Goal: Check status: Check status

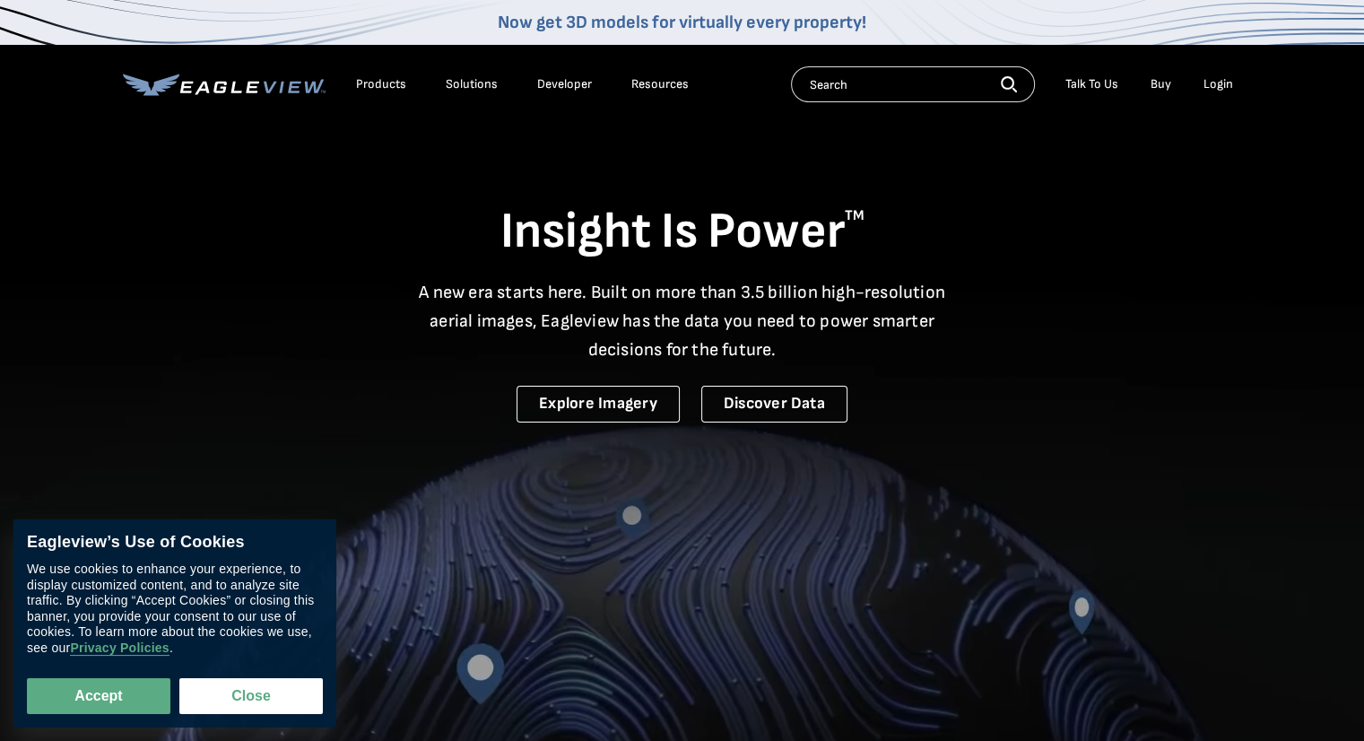
click at [1217, 81] on div "Login" at bounding box center [1219, 84] width 30 height 16
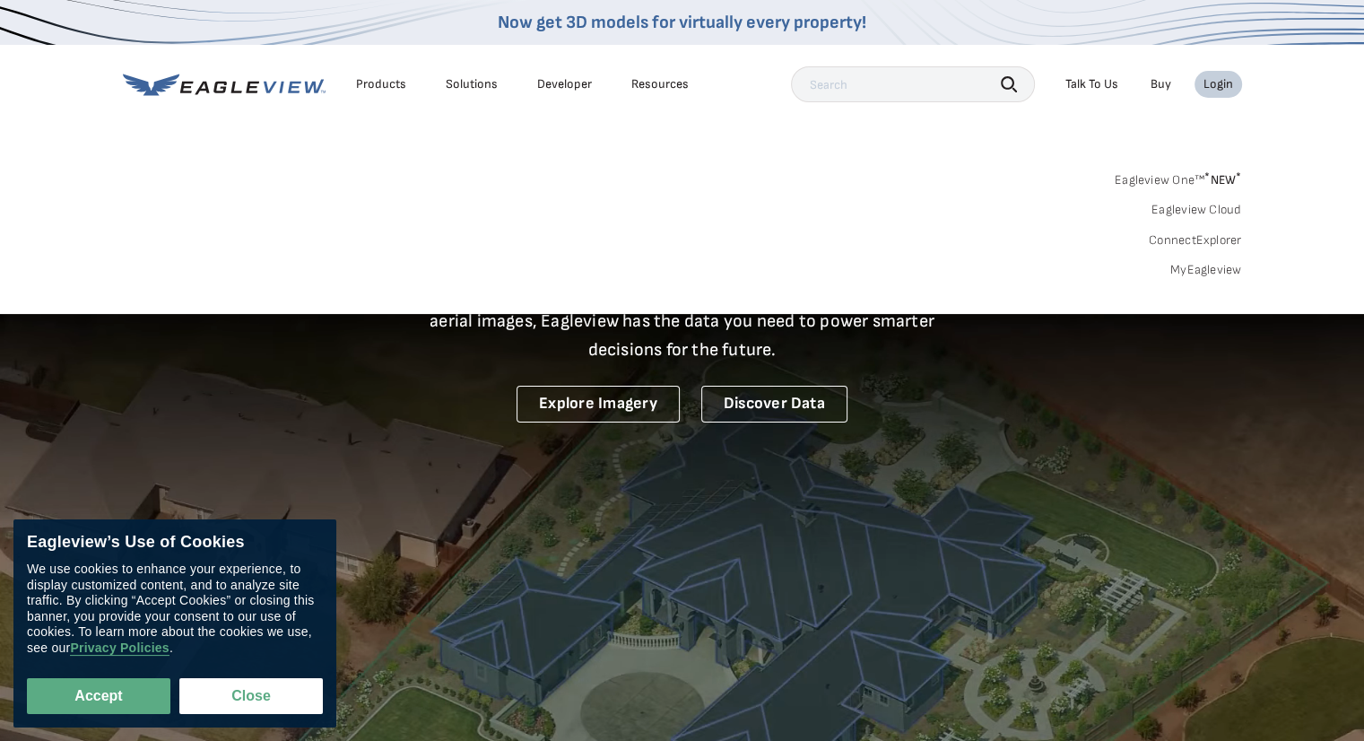
click at [1211, 269] on link "MyEagleview" at bounding box center [1207, 270] width 72 height 16
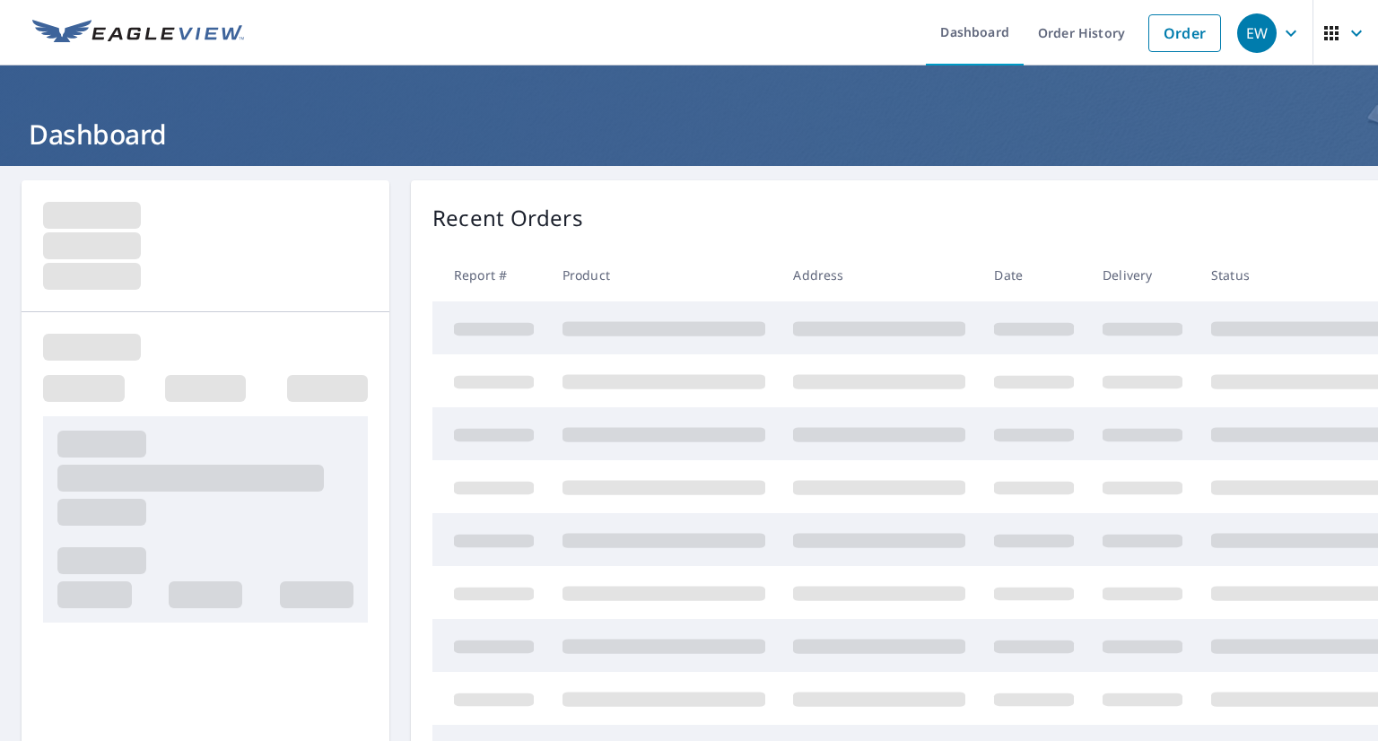
click at [1280, 24] on icon "button" at bounding box center [1291, 33] width 22 height 22
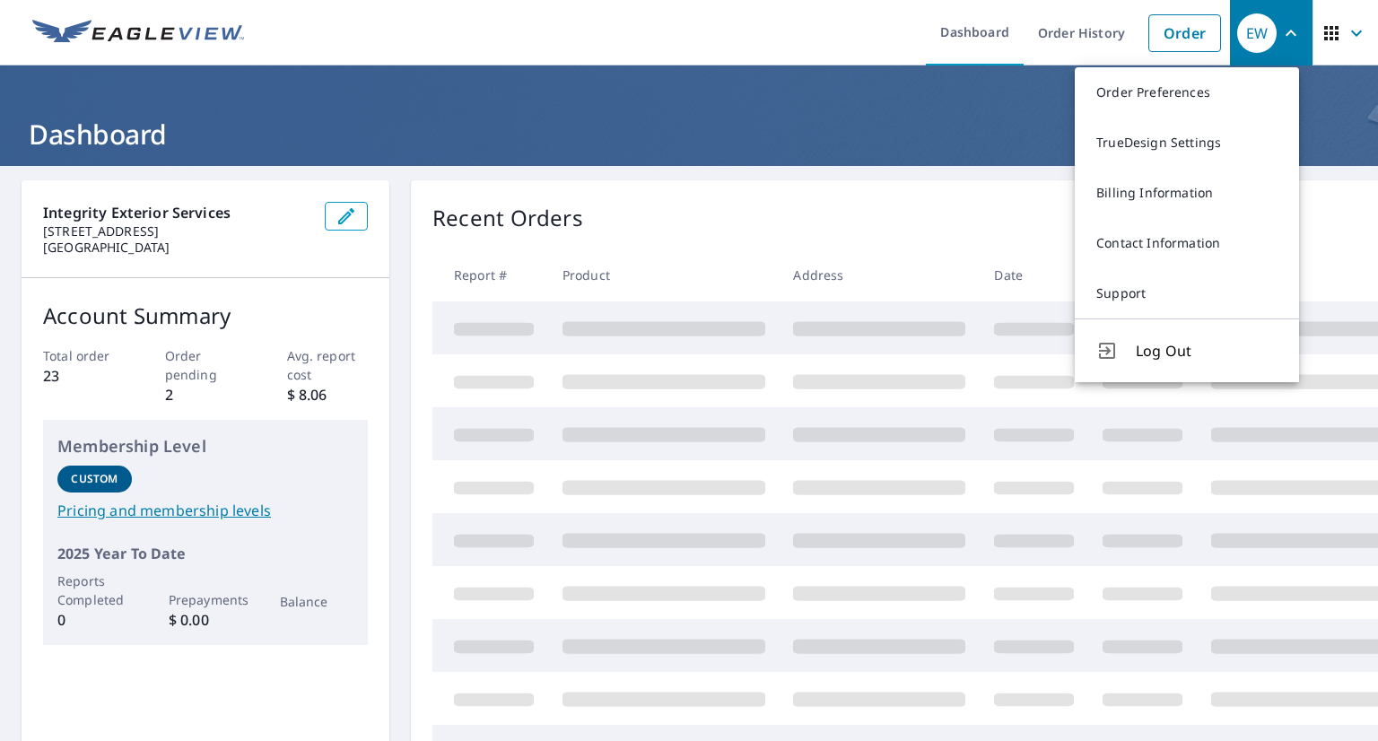
click at [1280, 24] on icon "button" at bounding box center [1291, 33] width 22 height 22
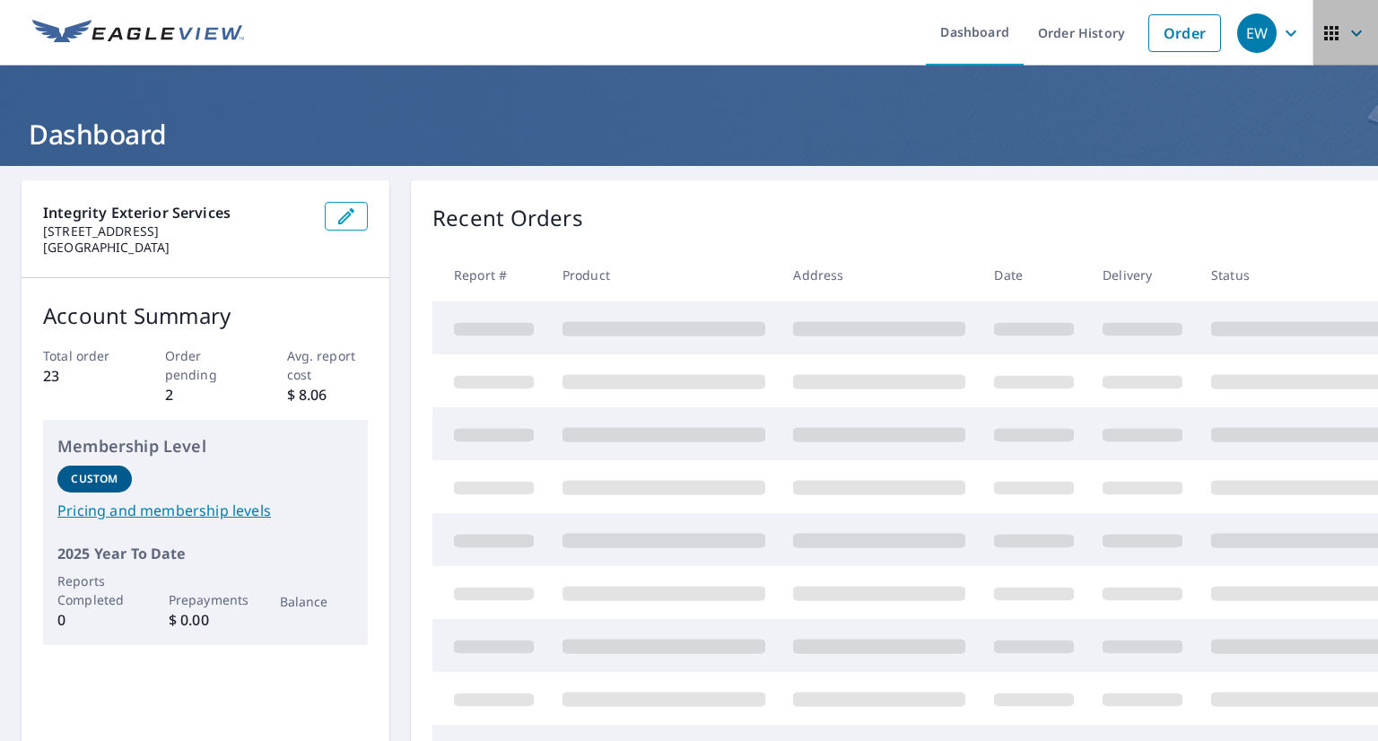
click at [1347, 33] on icon "button" at bounding box center [1356, 33] width 22 height 22
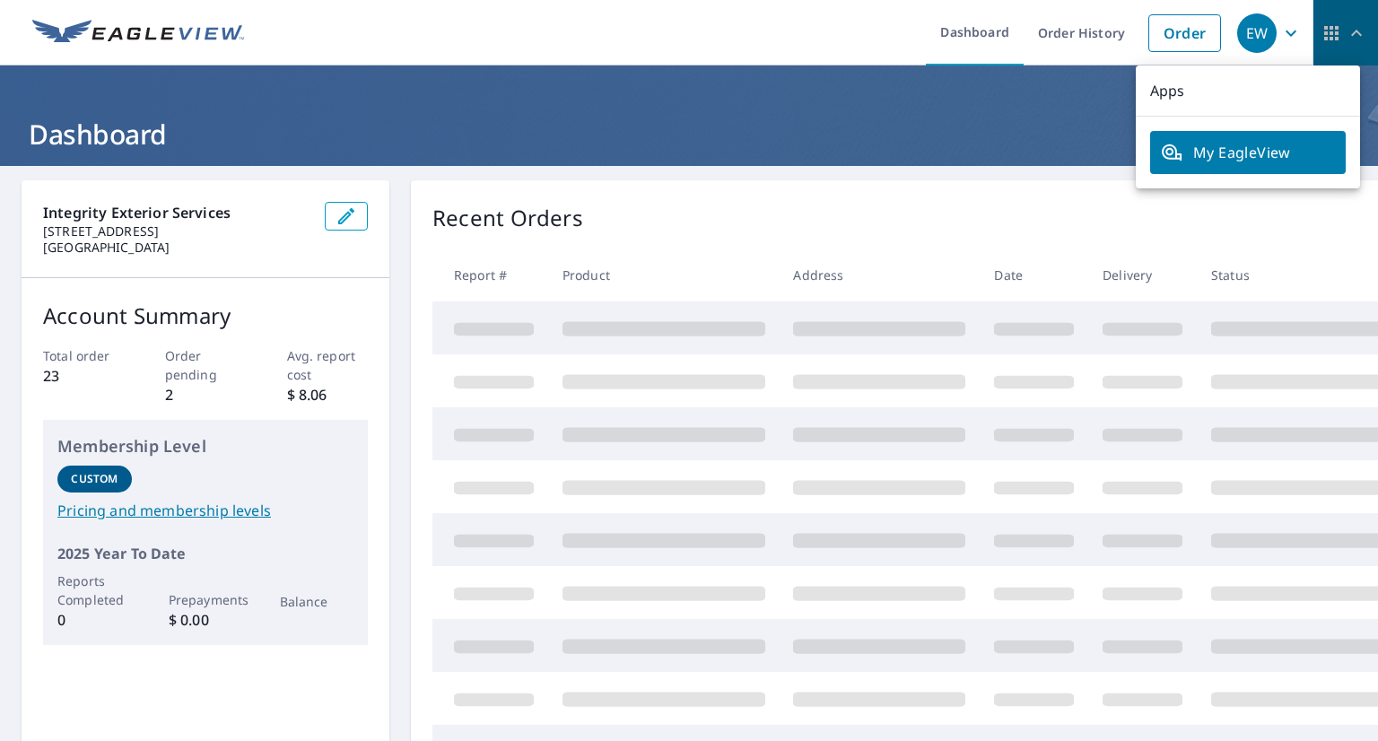
click at [1345, 33] on icon "button" at bounding box center [1356, 33] width 22 height 22
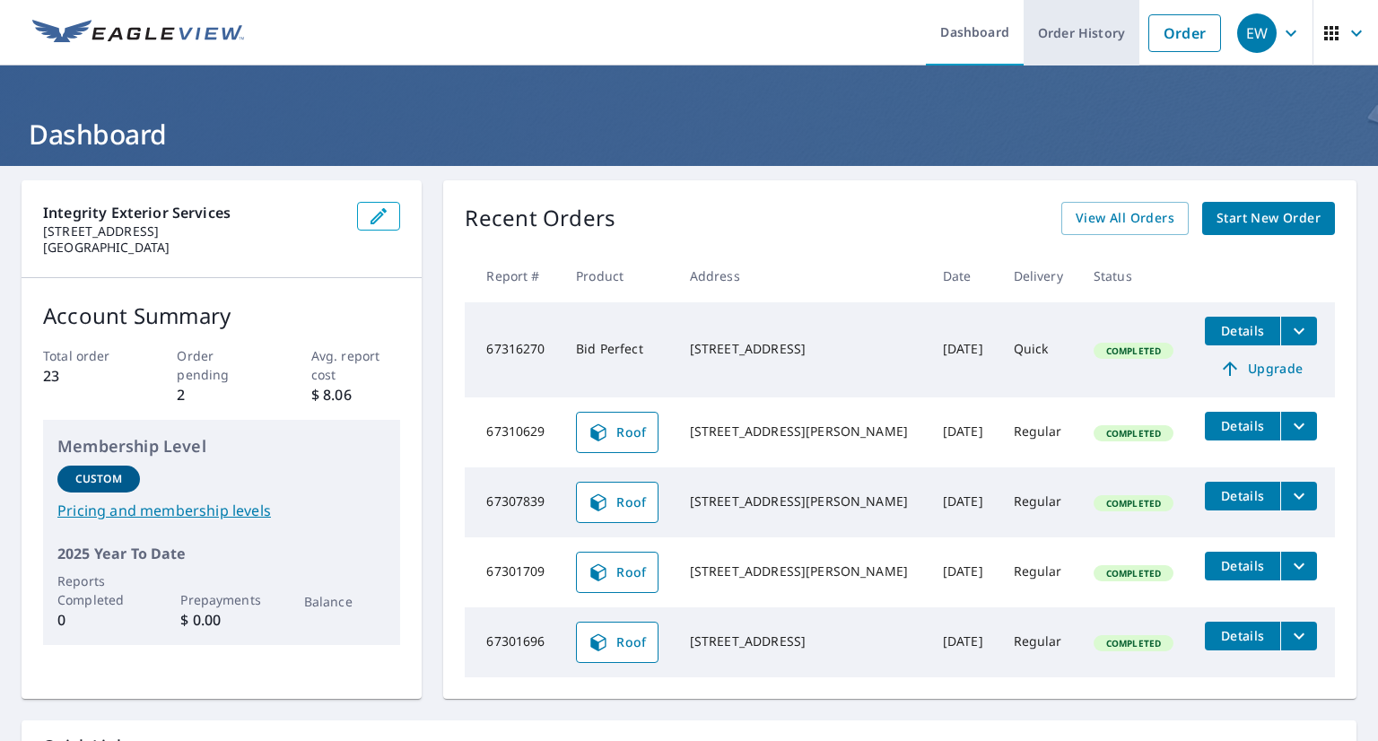
click at [1032, 30] on link "Order History" at bounding box center [1081, 32] width 116 height 65
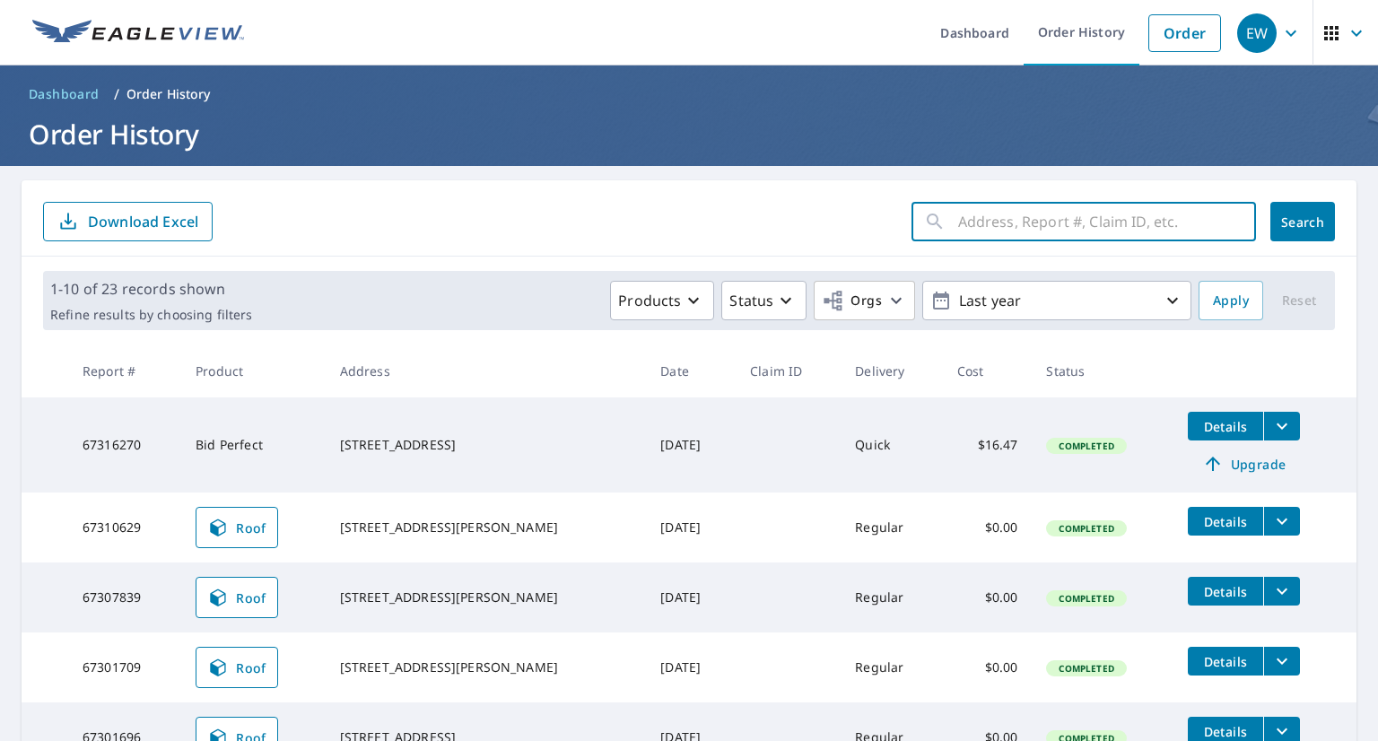
click at [1025, 224] on input "text" at bounding box center [1107, 221] width 298 height 50
type input "15455"
click button "Search" at bounding box center [1302, 221] width 65 height 39
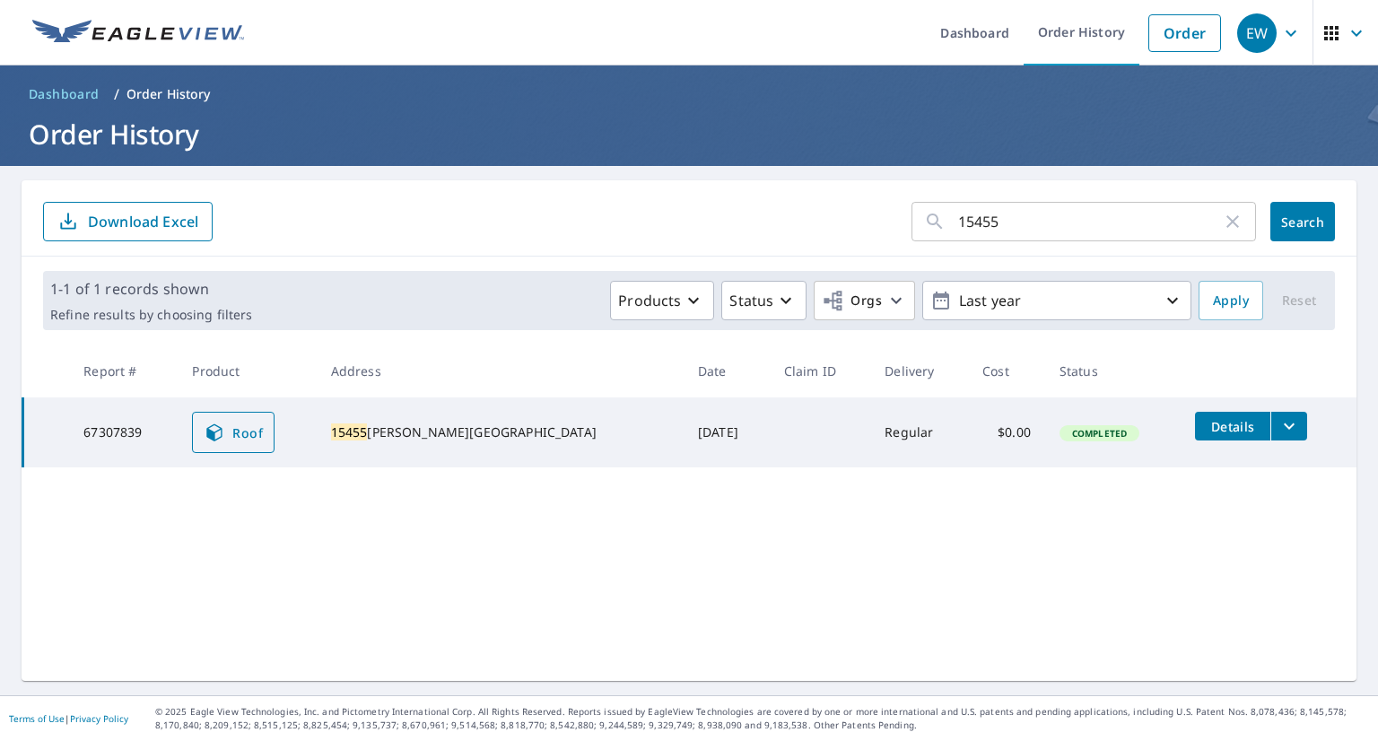
click at [249, 434] on span "Roof" at bounding box center [233, 433] width 59 height 22
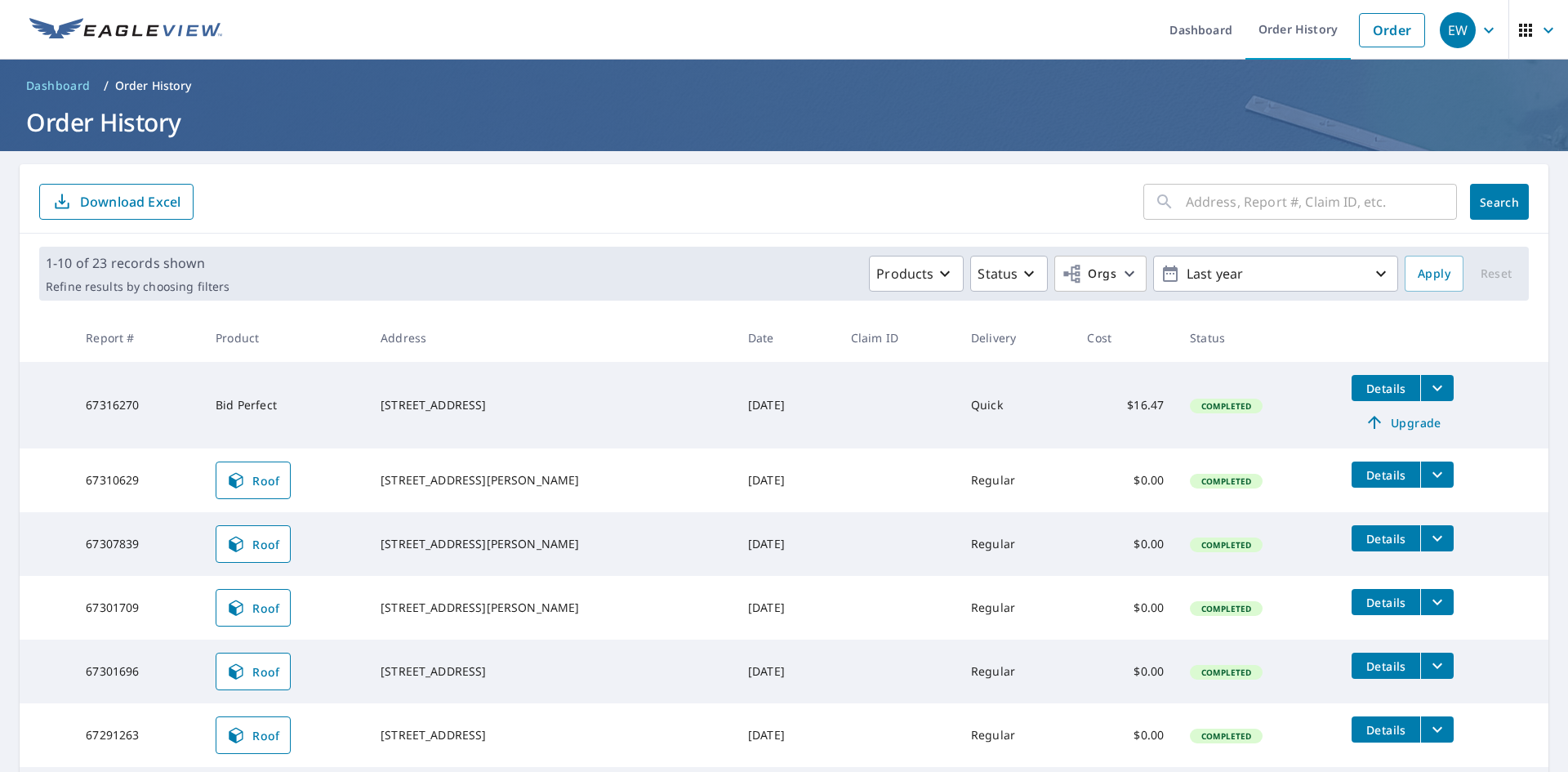
click at [1230, 198] on input "text" at bounding box center [1321, 201] width 271 height 46
type input "15455"
click at [1472, 212] on button "Search" at bounding box center [1500, 201] width 59 height 36
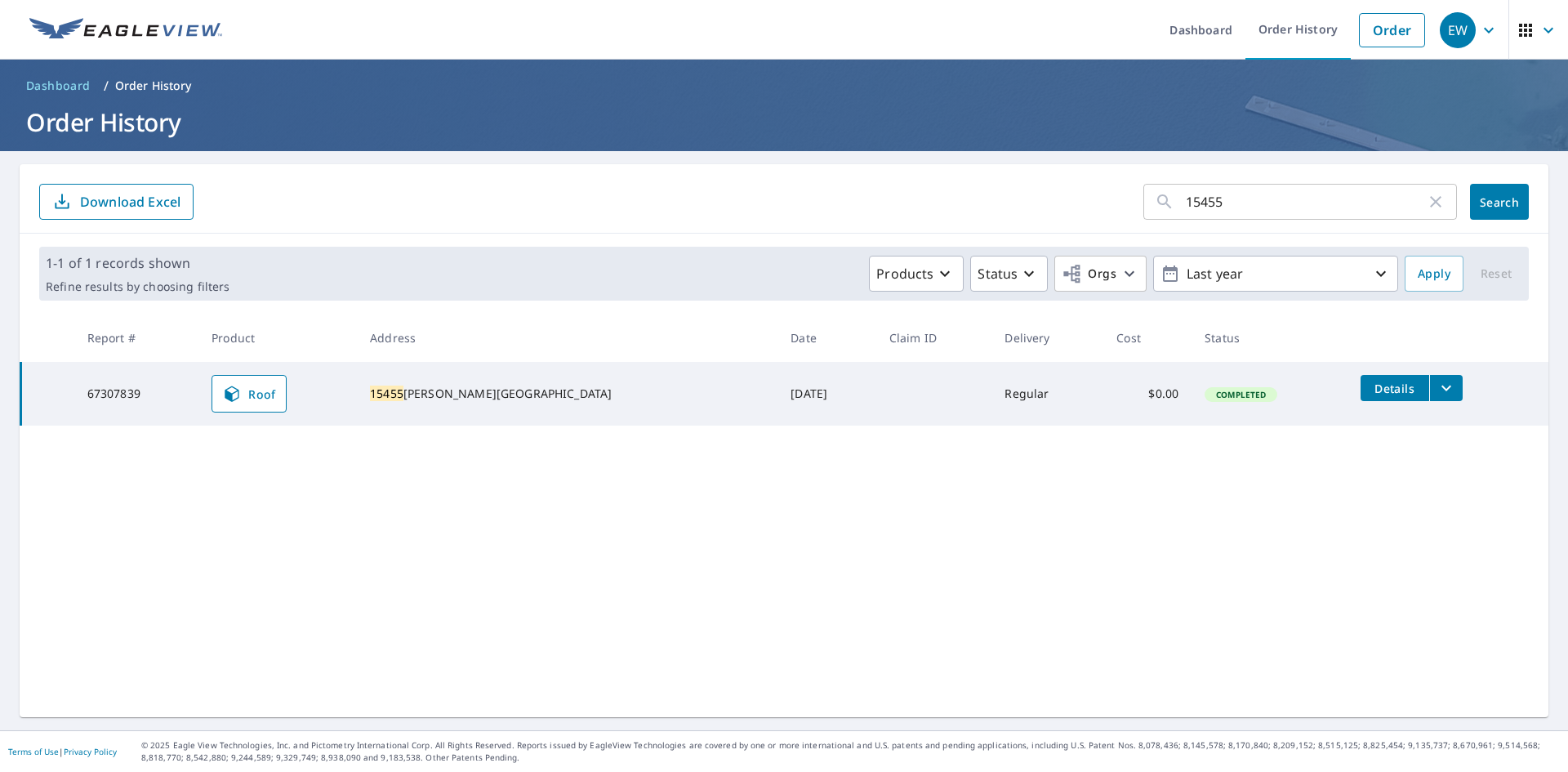
click at [1430, 383] on button "filesDropdownBtn-67307839" at bounding box center [1446, 388] width 34 height 26
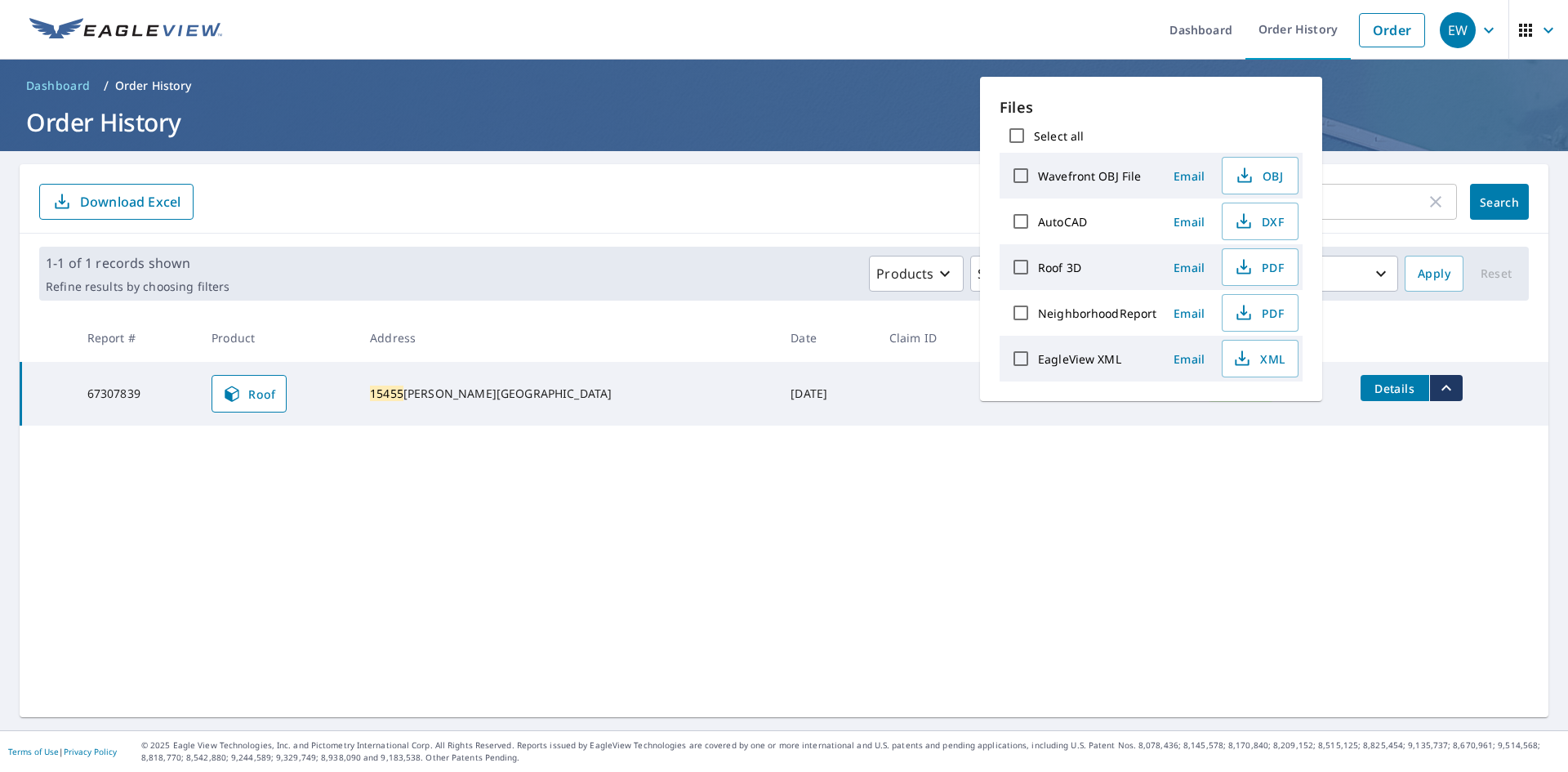
click at [636, 114] on h1 "Order History" at bounding box center [784, 122] width 1529 height 34
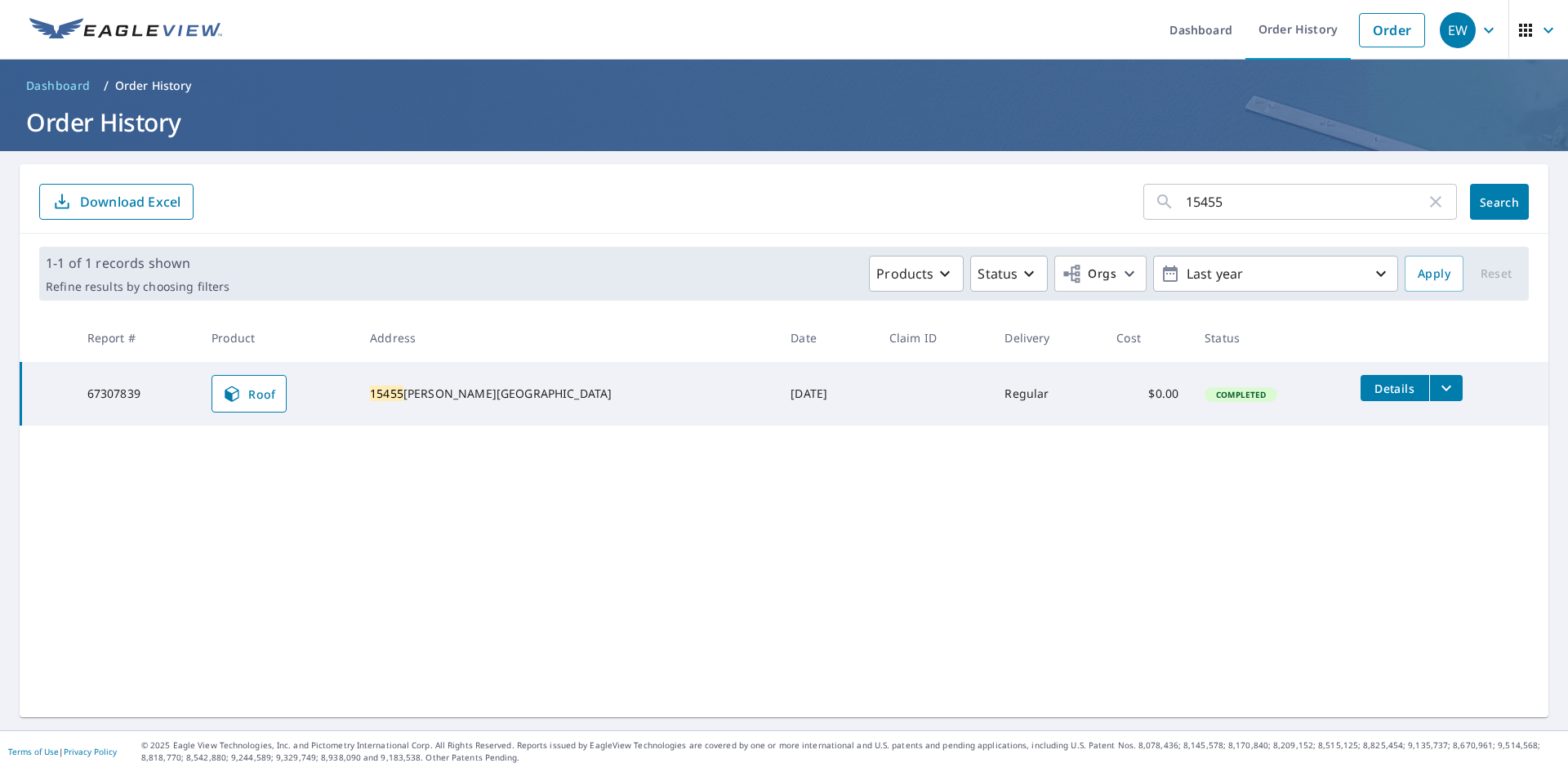
click at [1437, 391] on icon "filesDropdownBtn-67307839" at bounding box center [1447, 388] width 20 height 20
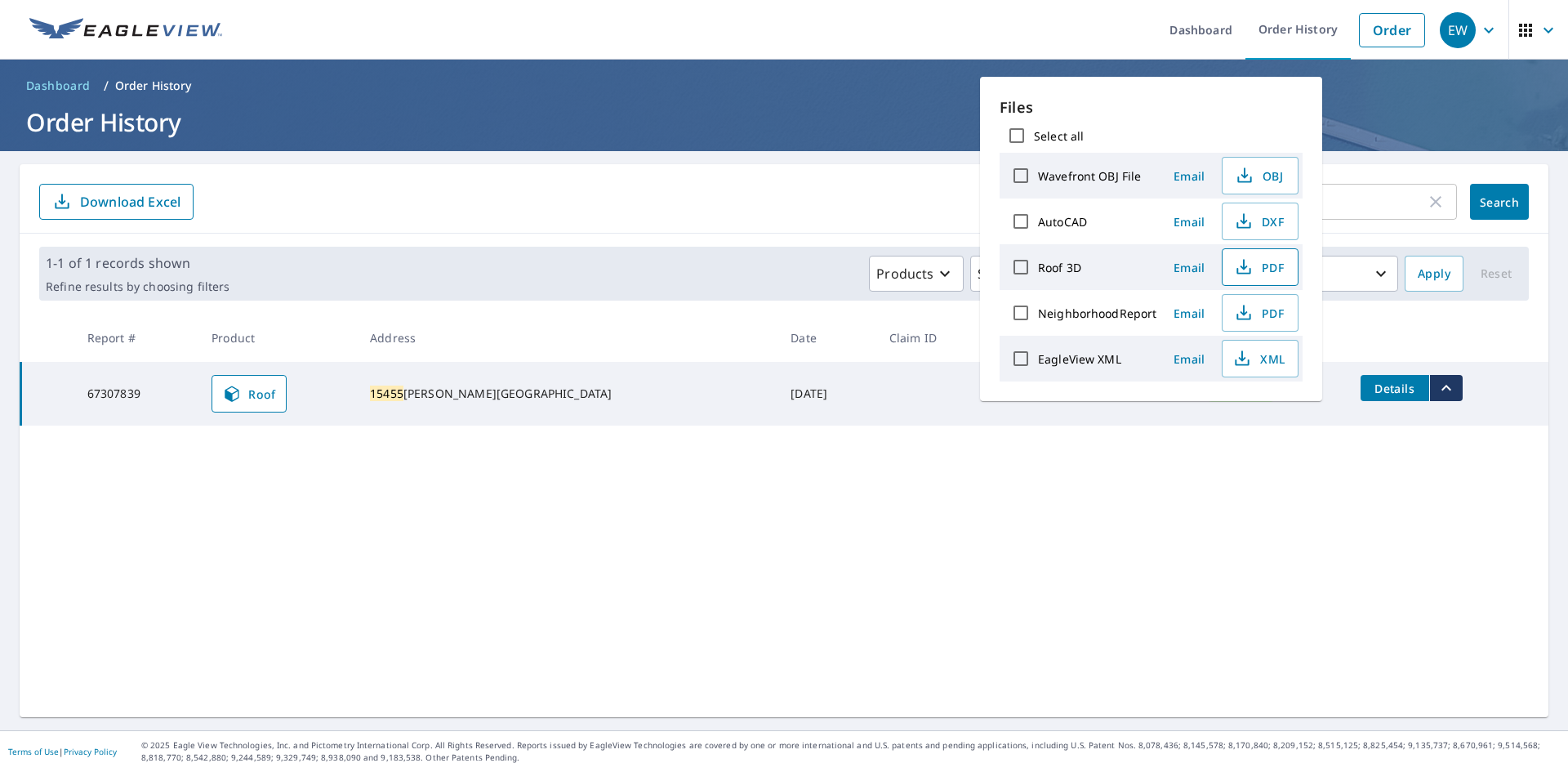
click at [1269, 264] on span "PDF" at bounding box center [1258, 268] width 52 height 20
click at [815, 186] on form "15455 ​ Search Download Excel" at bounding box center [784, 201] width 1490 height 36
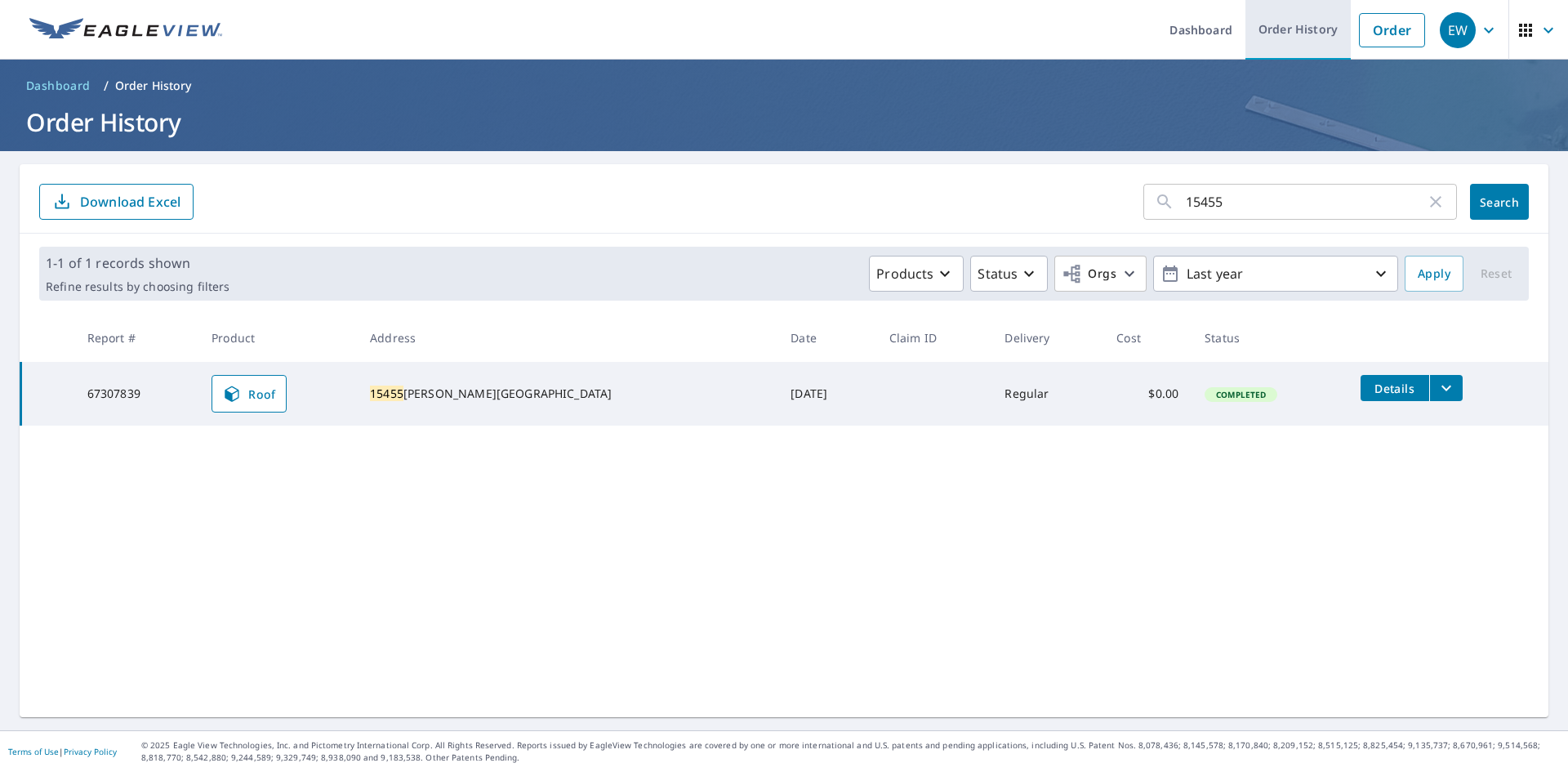
click at [1288, 30] on link "Order History" at bounding box center [1298, 29] width 106 height 59
click at [1302, 20] on link "Order History" at bounding box center [1298, 29] width 106 height 59
click at [1196, 36] on link "Dashboard" at bounding box center [1201, 29] width 89 height 59
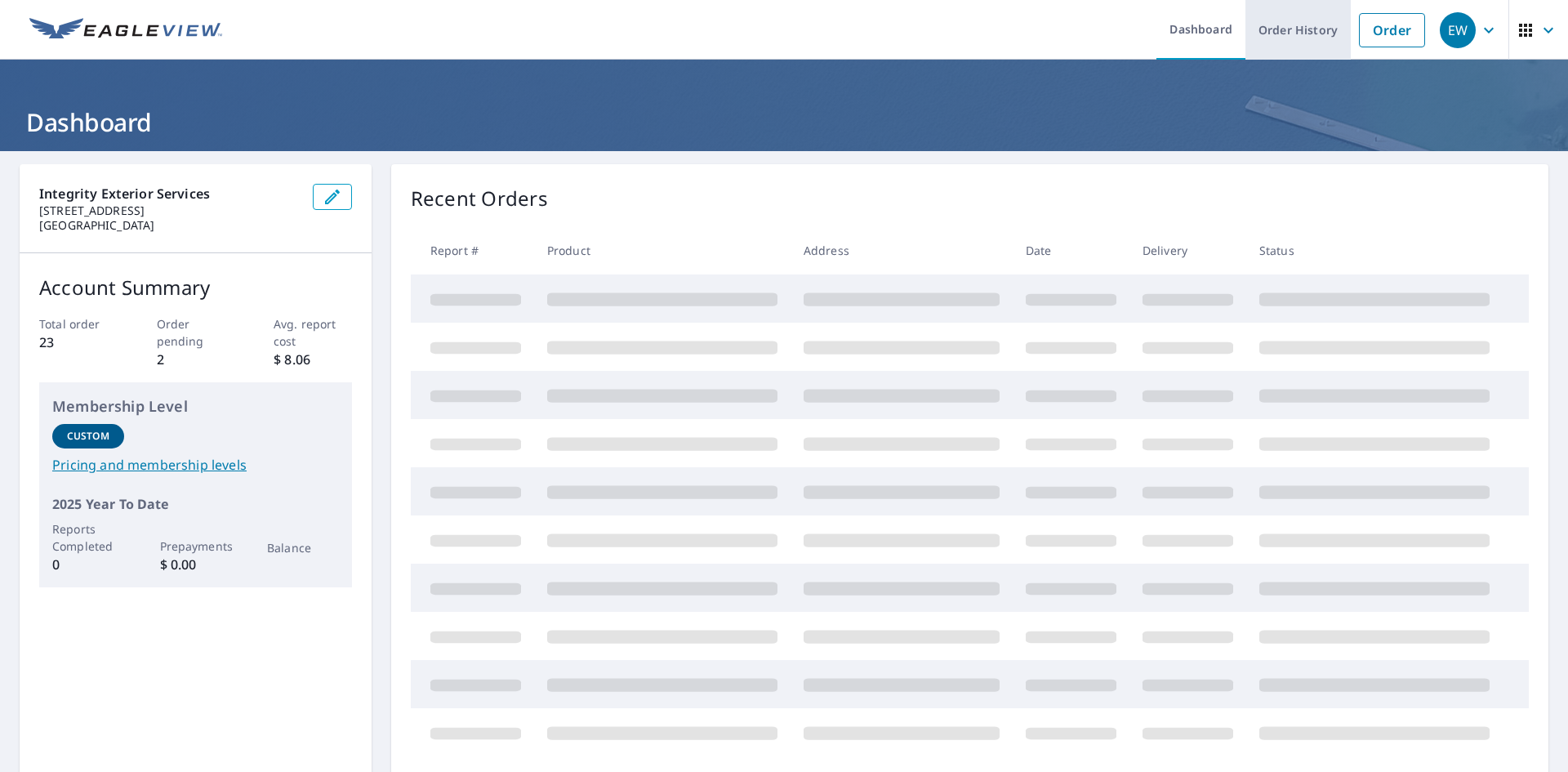
click at [1291, 28] on link "Order History" at bounding box center [1298, 29] width 106 height 59
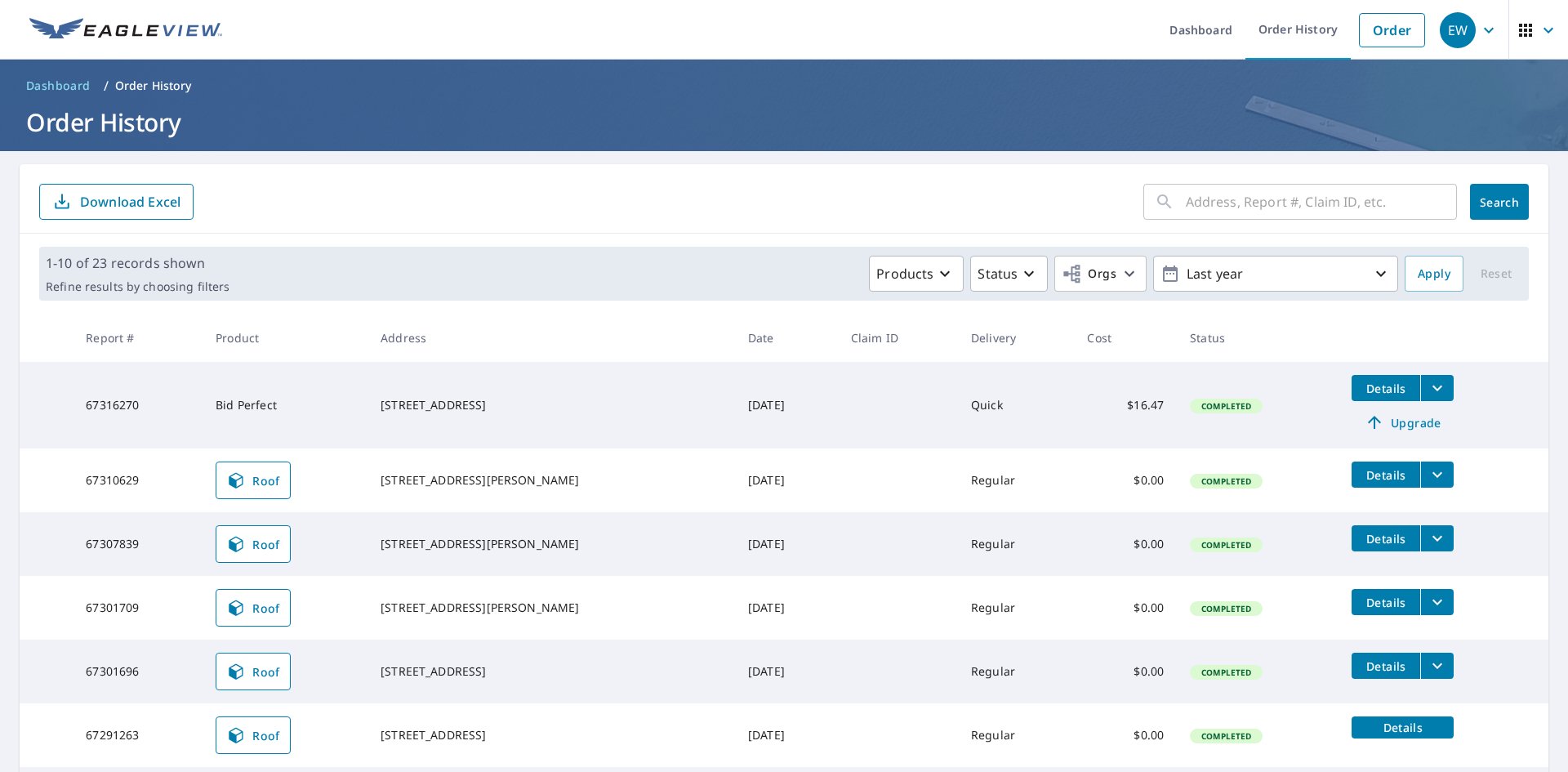
click at [1225, 198] on input "text" at bounding box center [1321, 201] width 271 height 46
type input "25 borden"
click button "Search" at bounding box center [1500, 201] width 59 height 36
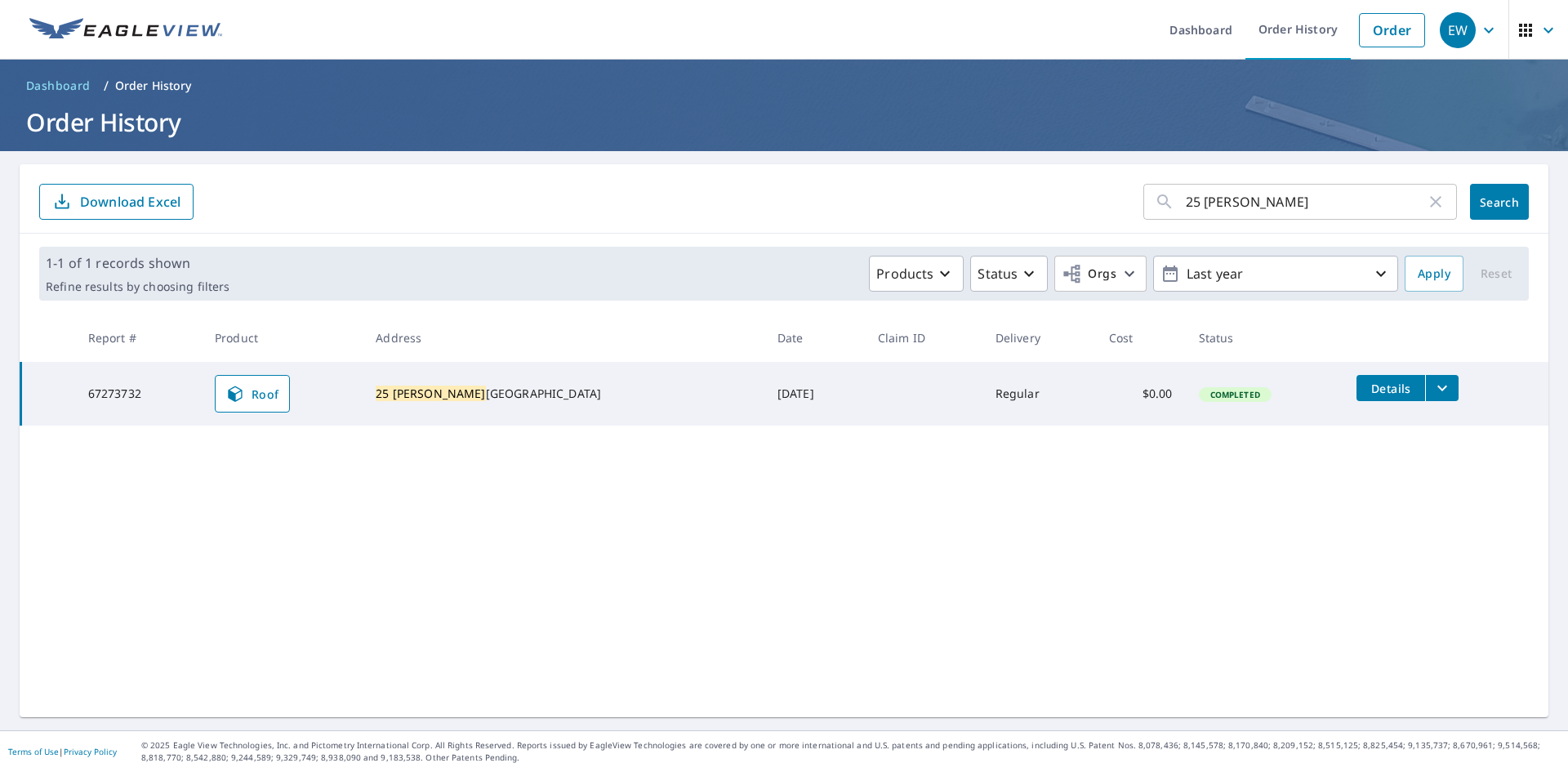
click at [1432, 384] on icon "filesDropdownBtn-67273732" at bounding box center [1442, 388] width 20 height 20
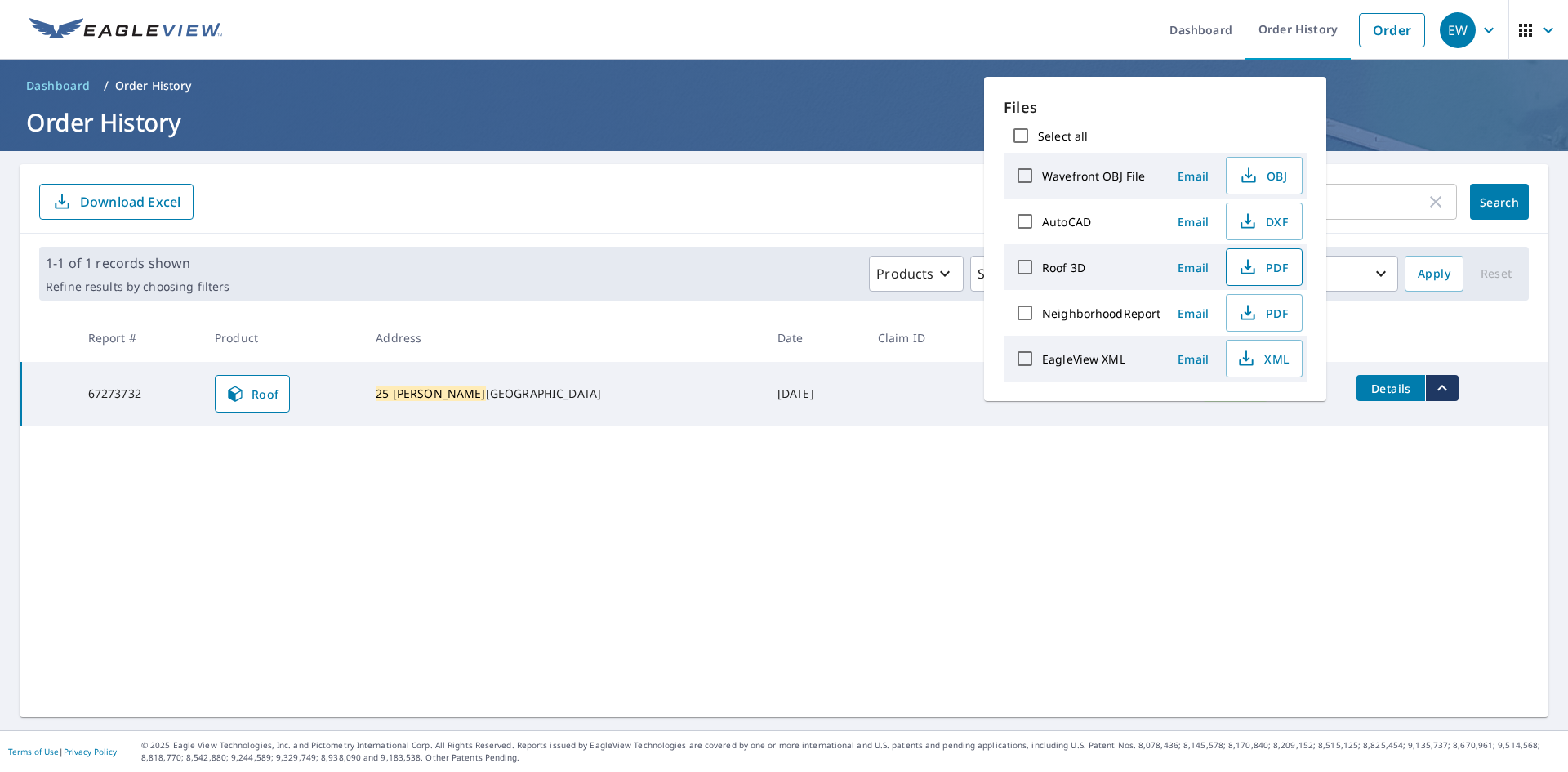
click at [1284, 269] on span "PDF" at bounding box center [1262, 268] width 52 height 20
